Goal: Navigation & Orientation: Understand site structure

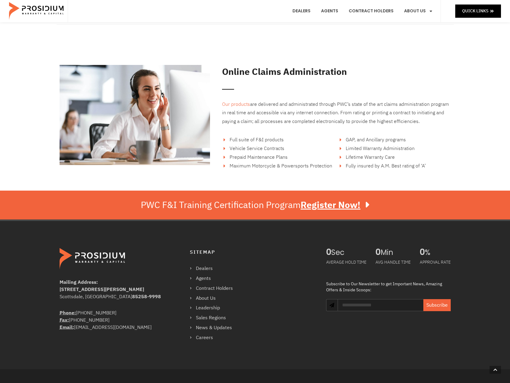
scroll to position [993, 0]
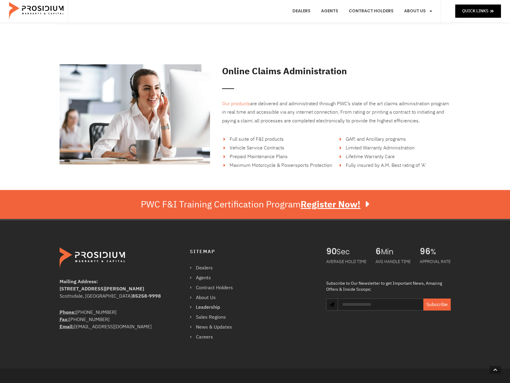
click at [213, 307] on link "Leadership" at bounding box center [214, 307] width 49 height 9
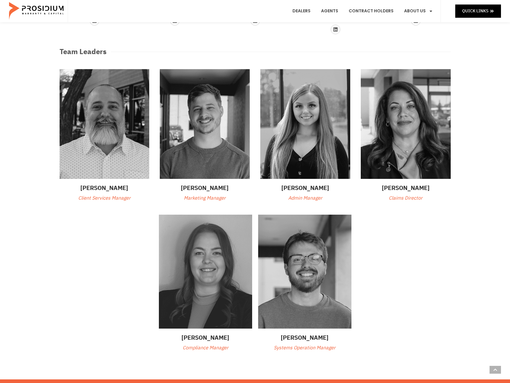
scroll to position [404, 0]
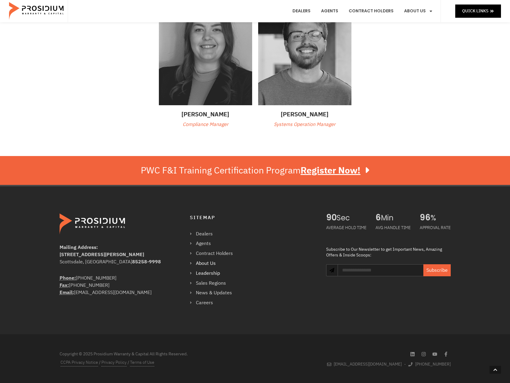
click at [200, 263] on link "About Us" at bounding box center [214, 263] width 49 height 9
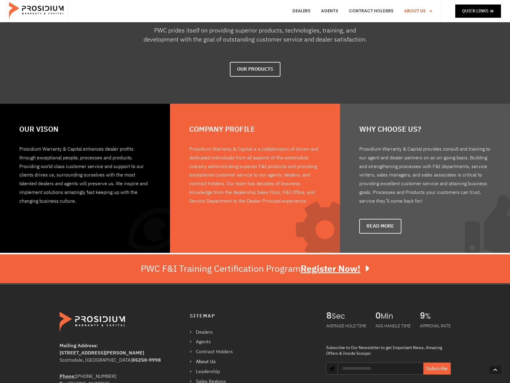
scroll to position [369, 0]
